Goal: Transaction & Acquisition: Subscribe to service/newsletter

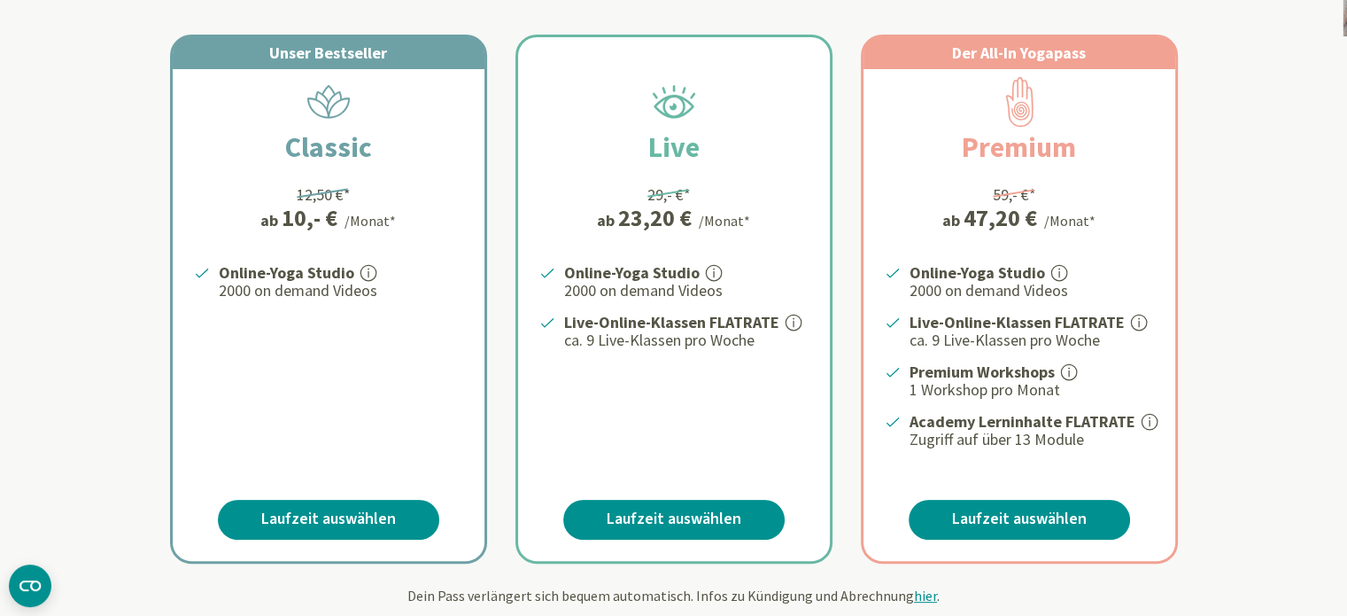
scroll to position [353, 0]
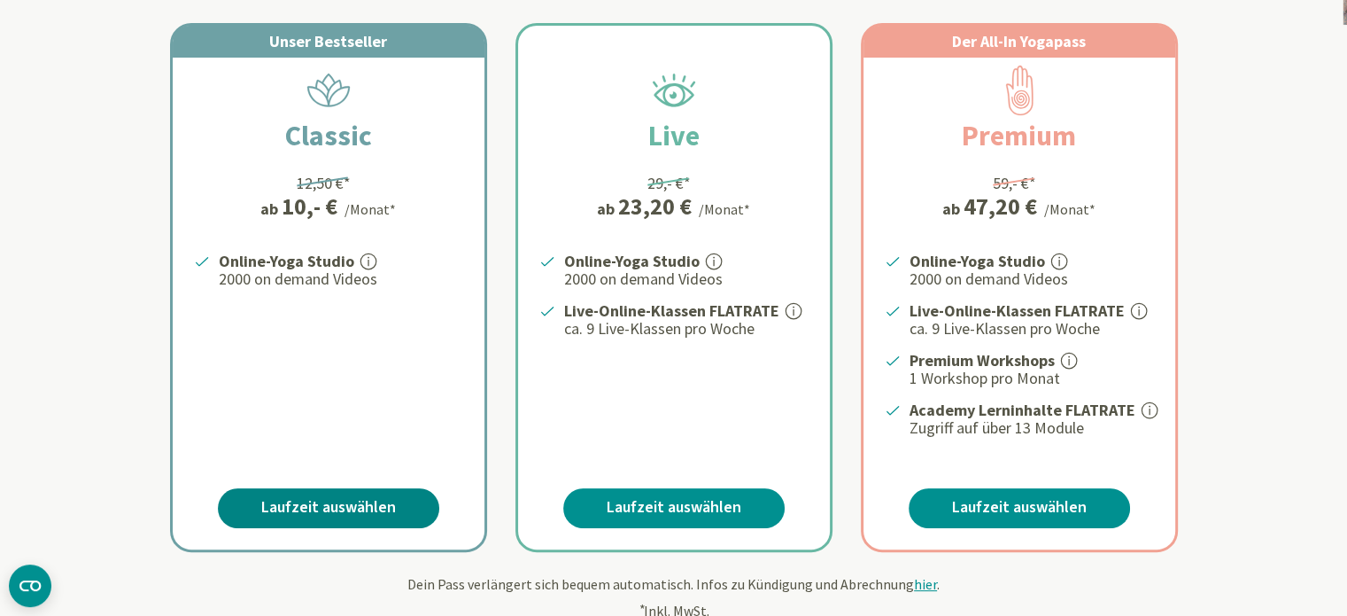
click at [298, 500] on link "Laufzeit auswählen" at bounding box center [328, 508] width 221 height 40
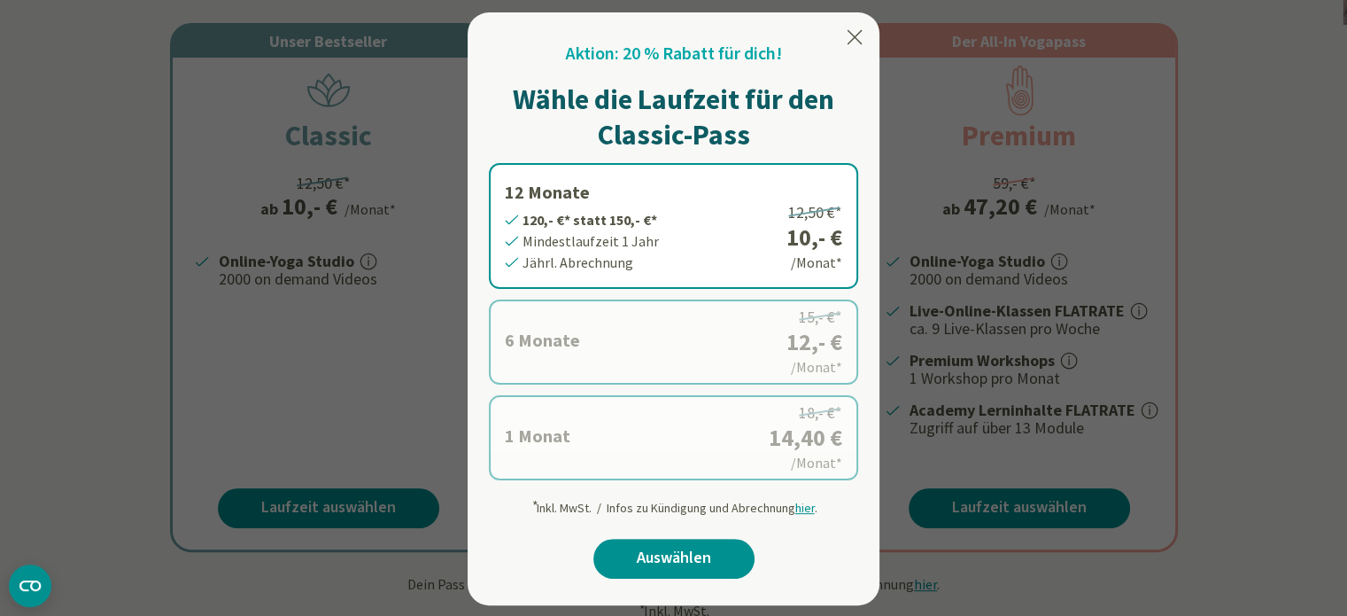
click at [752, 329] on label "6 Monate 72,- €* statt 90,- €* Mindestlaufzeit 6 Monate [GEOGRAPHIC_DATA]. Abre…" at bounding box center [673, 341] width 369 height 85
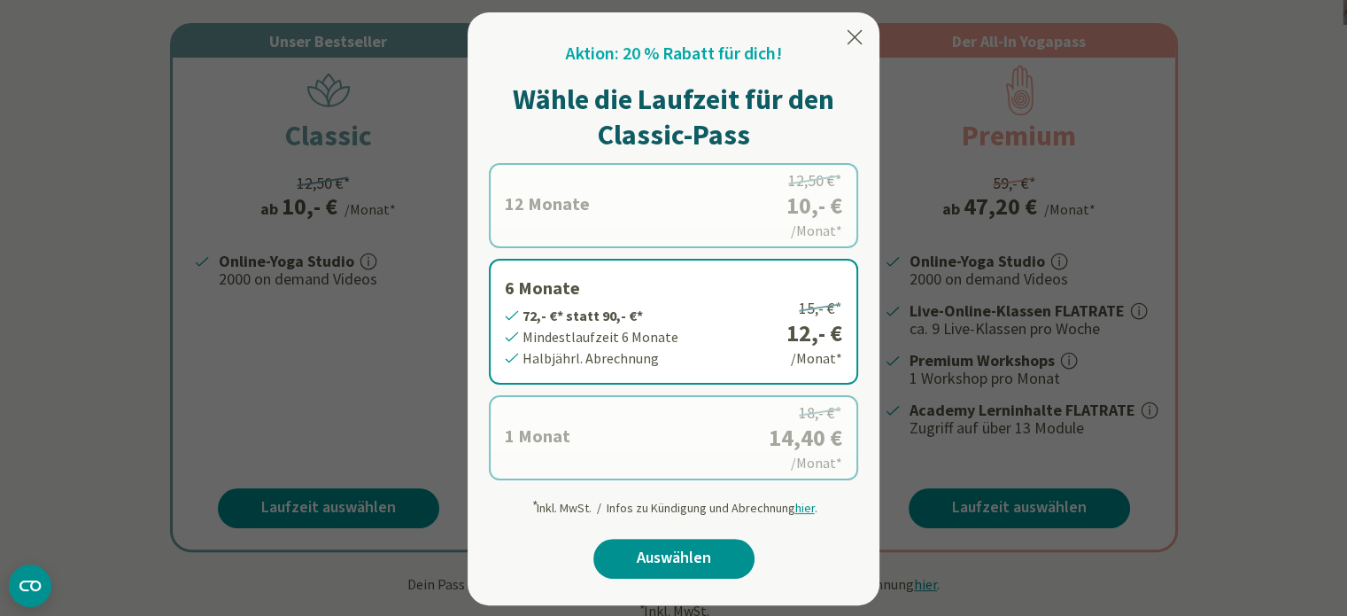
click at [723, 442] on label "1 Monat 14,40 €* statt 18,- €* Mindestlaufzeit 1 Monat Monatl. Abrechnung 18,- …" at bounding box center [673, 437] width 369 height 85
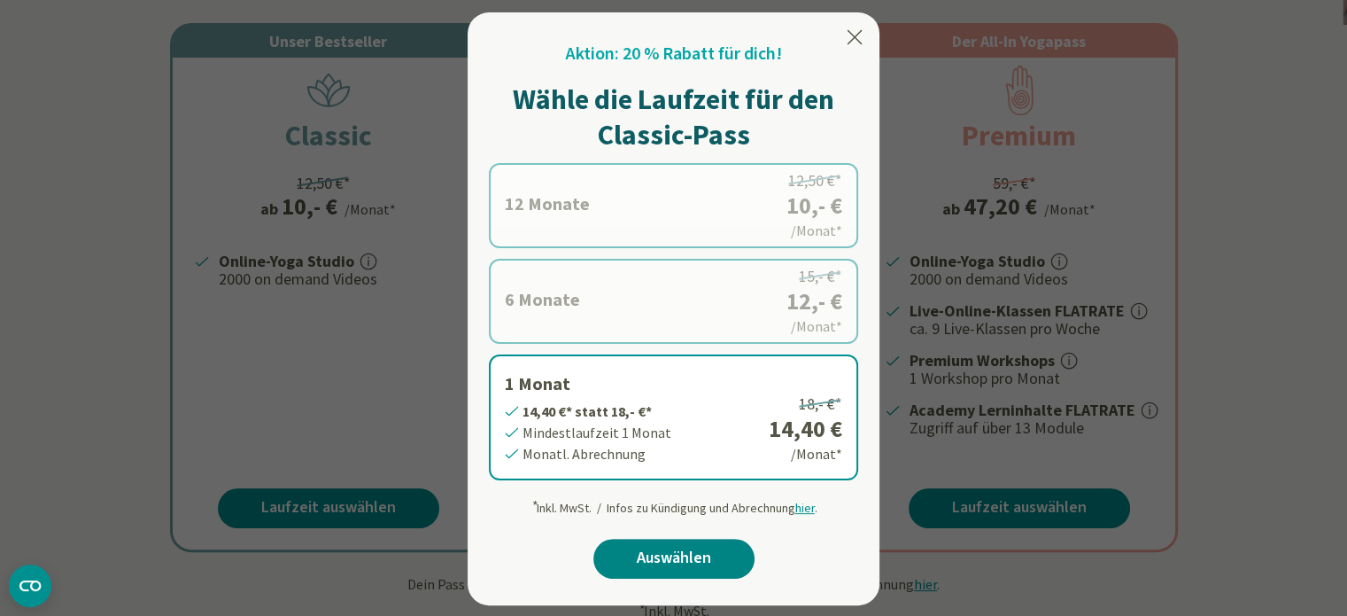
click at [702, 560] on link "Auswählen" at bounding box center [673, 559] width 161 height 40
